Goal: Task Accomplishment & Management: Use online tool/utility

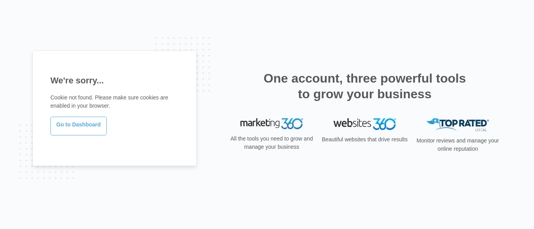
click at [93, 122] on link "Go to Dashboard" at bounding box center [78, 125] width 56 height 19
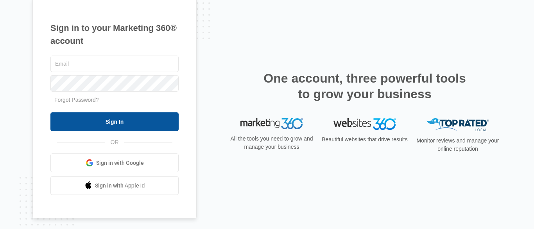
type input "[EMAIL_ADDRESS][DOMAIN_NAME]"
click at [116, 122] on input "Sign In" at bounding box center [114, 121] width 128 height 19
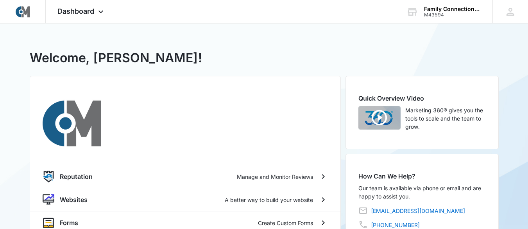
click at [84, 24] on div "M43594 - Family Connections, Inc. Welcome, Matthew! Reputation Manage and Monit…" at bounding box center [264, 208] width 528 height 371
click at [89, 6] on div "Dashboard Apps Reputation Websites Forms CRM Email Social Content Ads Intellige…" at bounding box center [82, 11] width 72 height 23
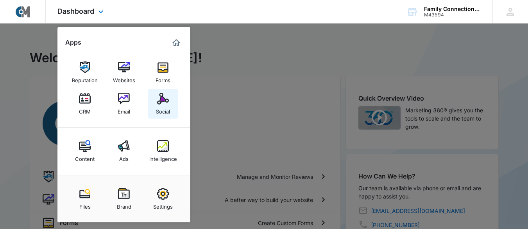
click at [163, 106] on div "Social" at bounding box center [163, 109] width 14 height 10
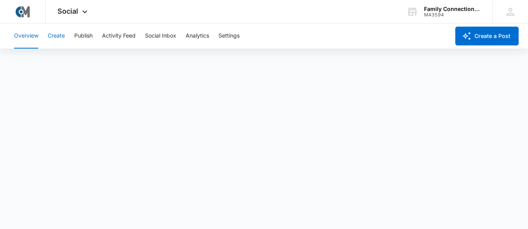
click at [64, 34] on button "Create" at bounding box center [56, 35] width 17 height 25
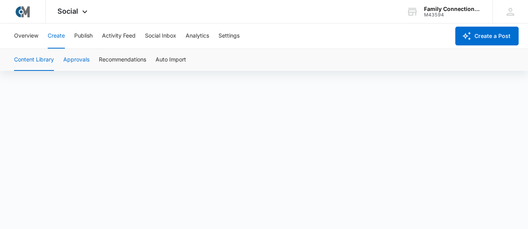
click at [71, 60] on button "Approvals" at bounding box center [76, 60] width 26 height 22
click at [33, 57] on button "Content Library" at bounding box center [34, 60] width 40 height 22
click at [77, 62] on button "Approvals" at bounding box center [76, 60] width 26 height 22
click at [116, 36] on button "Activity Feed" at bounding box center [119, 35] width 34 height 25
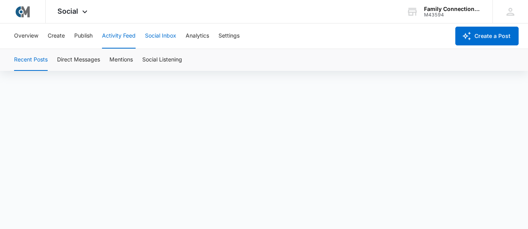
click at [156, 38] on button "Social Inbox" at bounding box center [160, 35] width 31 height 25
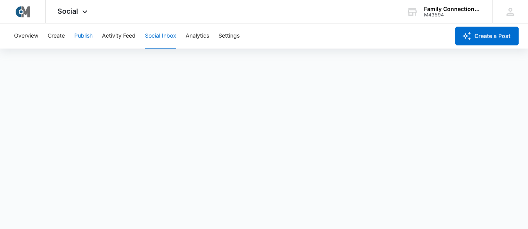
click at [85, 38] on button "Publish" at bounding box center [83, 35] width 18 height 25
